Goal: Task Accomplishment & Management: Use online tool/utility

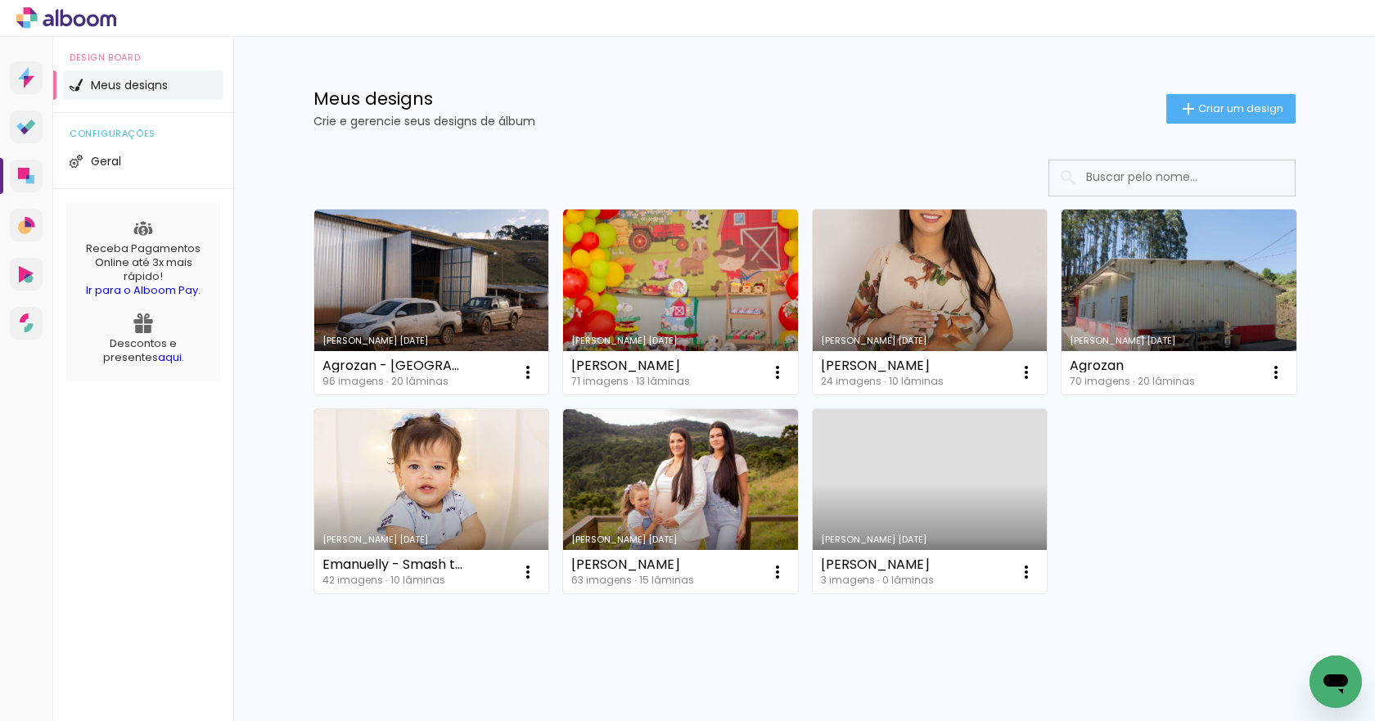
click at [690, 338] on div "Criado em [DATE]" at bounding box center [680, 340] width 218 height 9
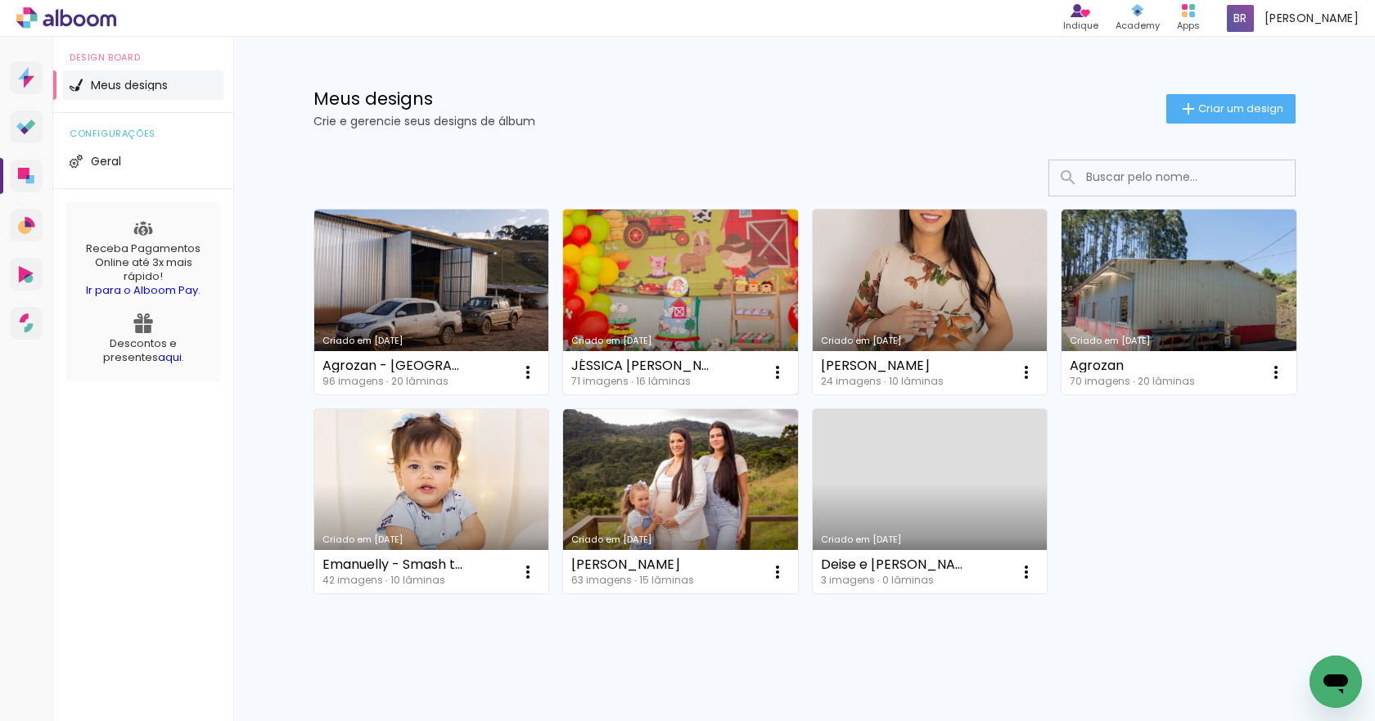
click at [614, 317] on link "Criado em [DATE]" at bounding box center [680, 301] width 235 height 185
